Goal: Check status: Check status

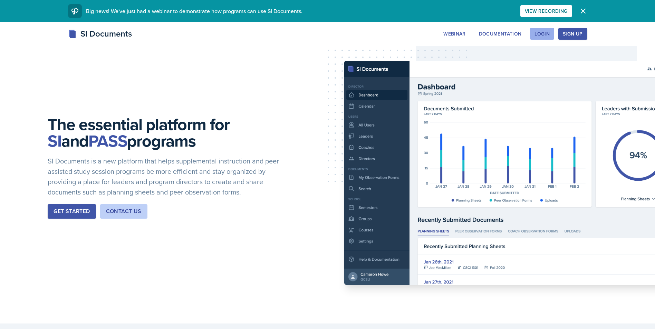
click at [548, 37] on div "Login" at bounding box center [542, 34] width 15 height 6
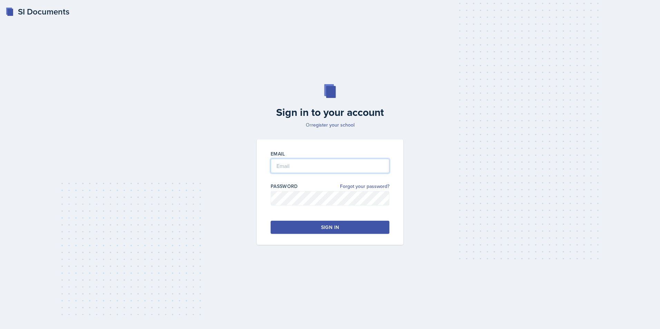
click at [314, 162] on input "email" at bounding box center [330, 166] width 119 height 15
type input "[EMAIL_ADDRESS][DOMAIN_NAME]"
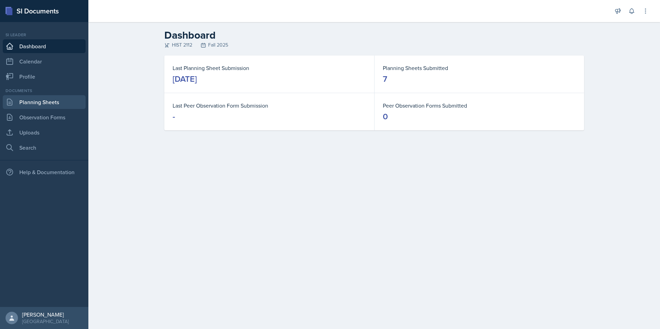
click at [63, 99] on link "Planning Sheets" at bounding box center [44, 102] width 83 height 14
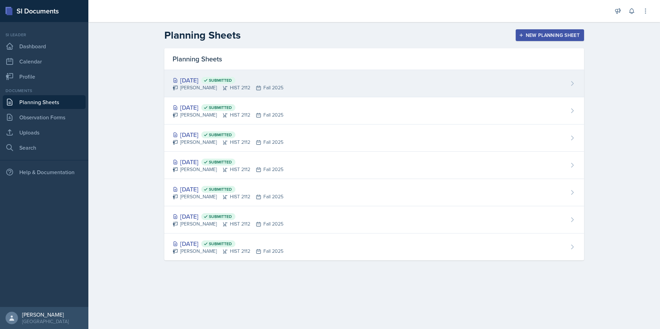
click at [193, 79] on div "[DATE] Submitted" at bounding box center [228, 80] width 111 height 9
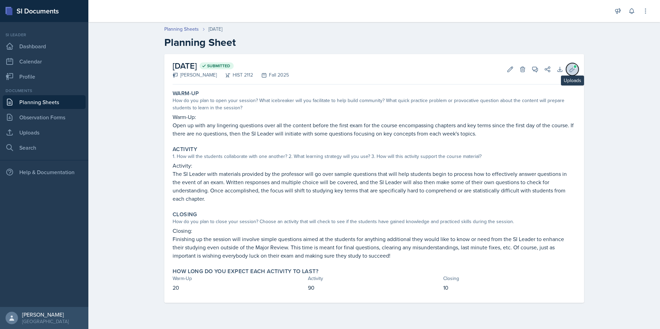
click at [576, 71] on button "Uploads" at bounding box center [572, 69] width 12 height 12
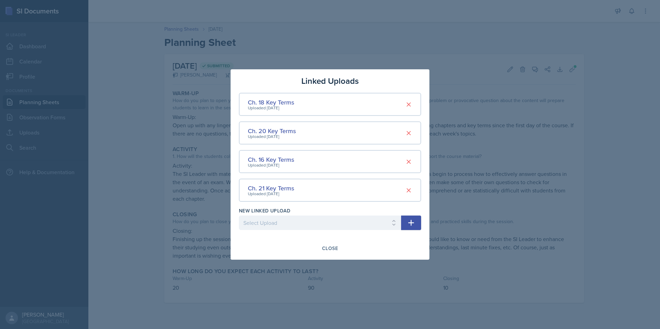
click at [511, 111] on div at bounding box center [330, 164] width 660 height 329
